Goal: Book appointment/travel/reservation

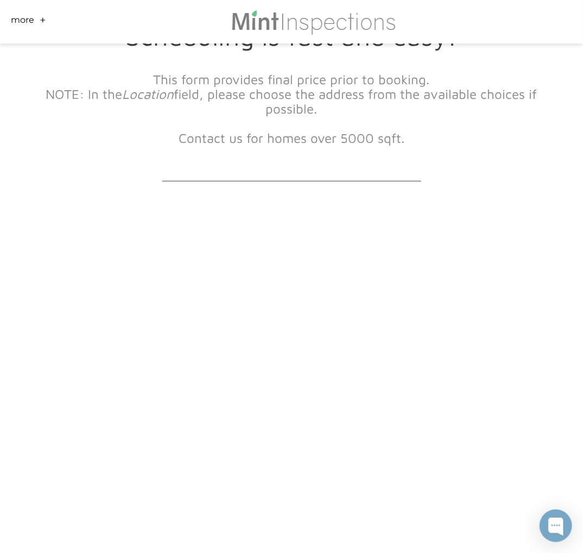
scroll to position [109, 0]
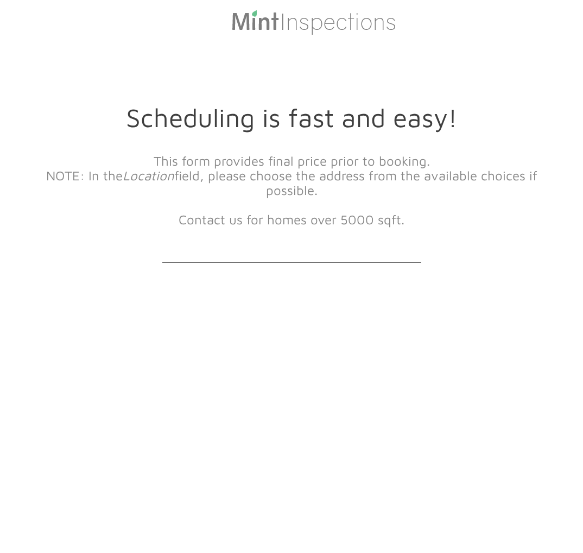
scroll to position [109, 0]
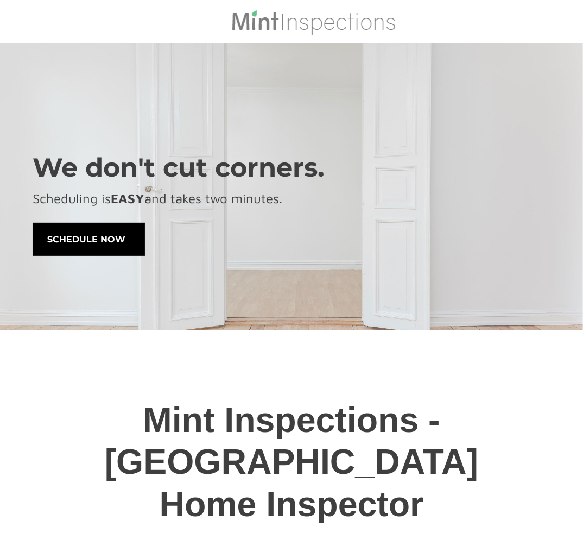
click at [106, 237] on span "schedule now" at bounding box center [89, 239] width 112 height 33
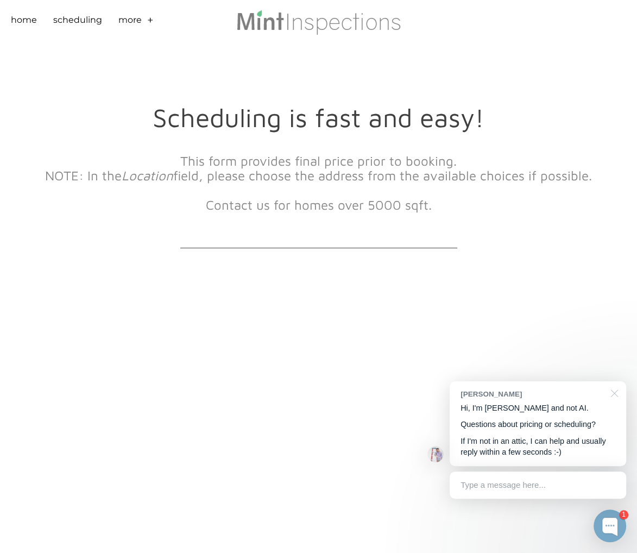
click at [583, 389] on div at bounding box center [612, 392] width 27 height 22
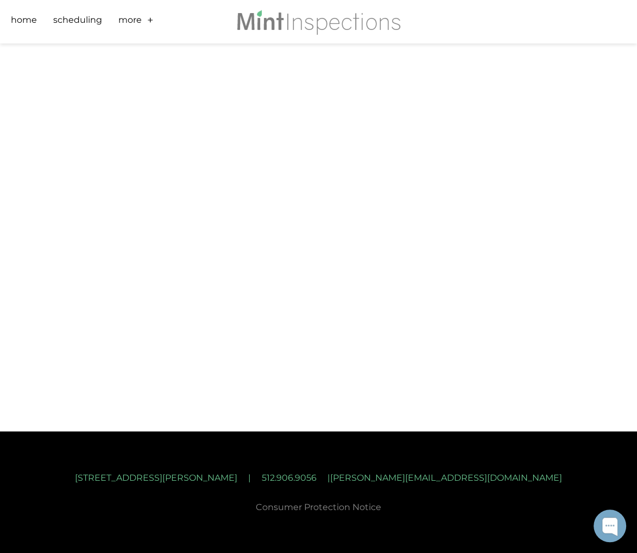
scroll to position [519, 0]
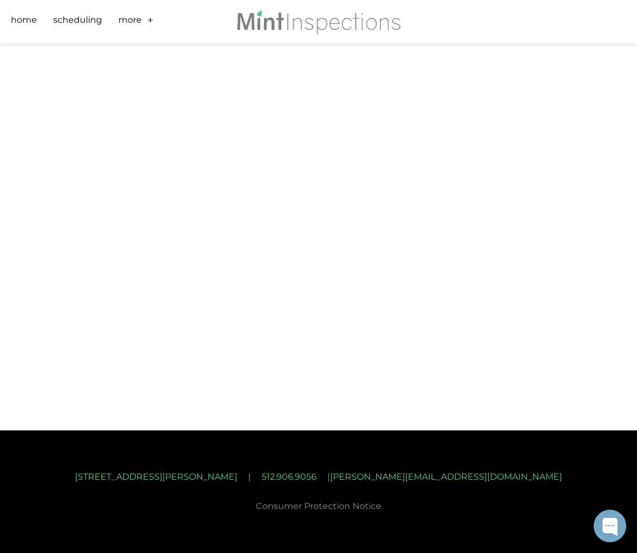
click at [481, 473] on font "2232 Aaron Ross Way | Round Rock, Tx 78665 | 512.906.9056 | Josh@MintInspection…" at bounding box center [318, 476] width 487 height 10
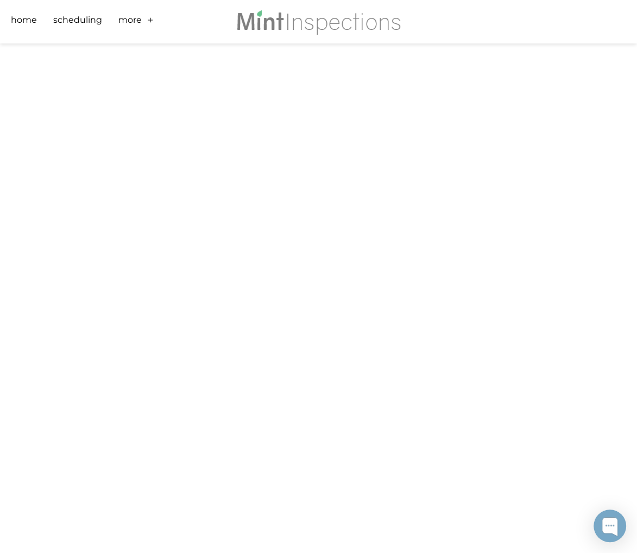
scroll to position [0, 0]
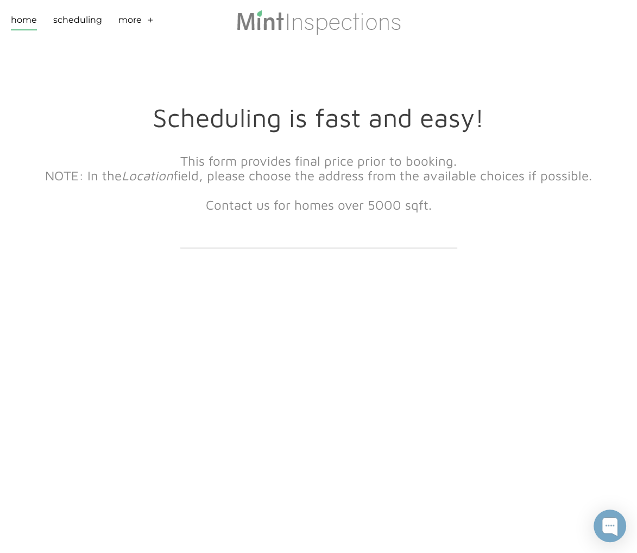
click at [33, 21] on link "Home" at bounding box center [24, 22] width 26 height 17
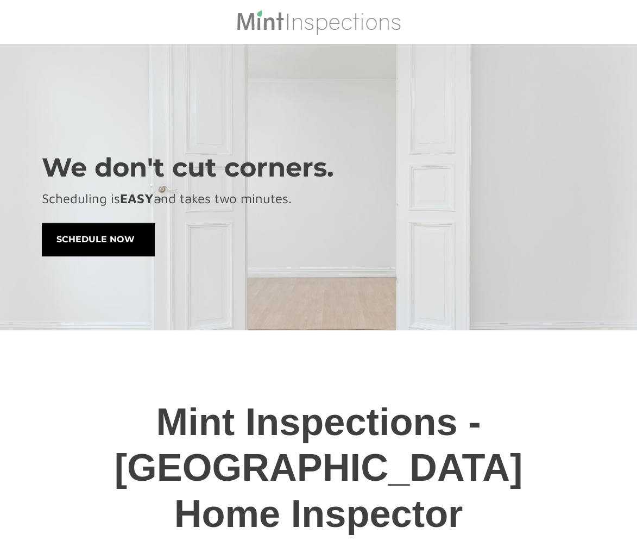
click at [124, 241] on span "schedule now" at bounding box center [98, 239] width 112 height 33
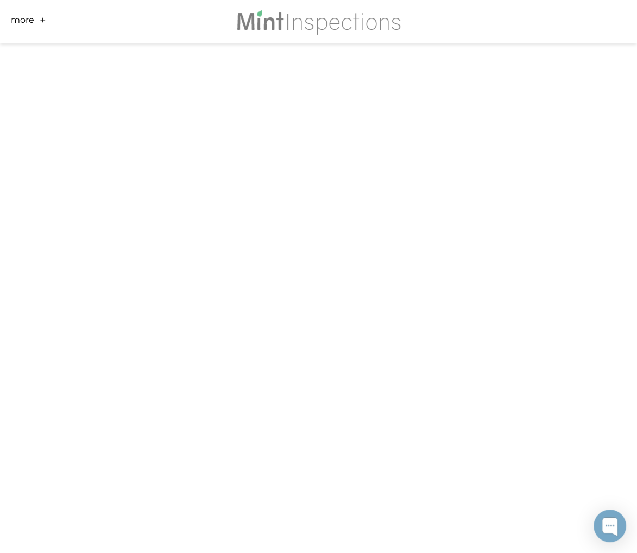
scroll to position [519, 0]
